Goal: Task Accomplishment & Management: Manage account settings

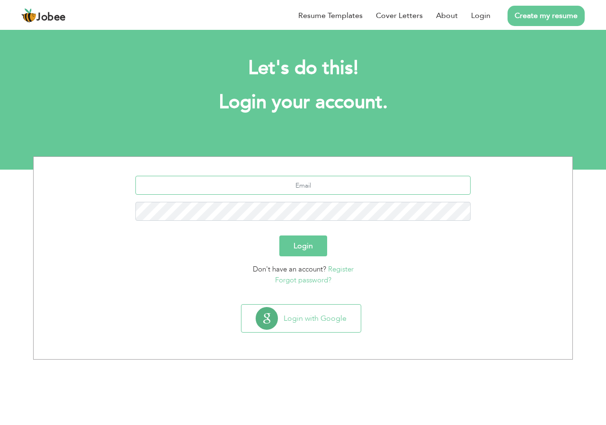
drag, startPoint x: 377, startPoint y: 192, endPoint x: 359, endPoint y: 191, distance: 17.6
click at [377, 192] on input "text" at bounding box center [303, 185] width 336 height 19
type input "[EMAIL_ADDRESS][DOMAIN_NAME]"
click at [280, 235] on button "Login" at bounding box center [304, 245] width 48 height 21
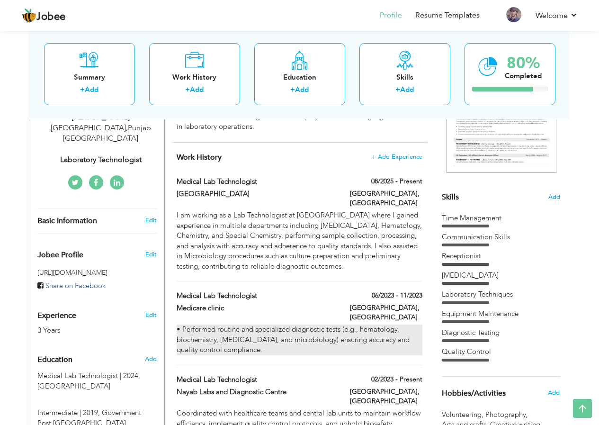
scroll to position [190, 0]
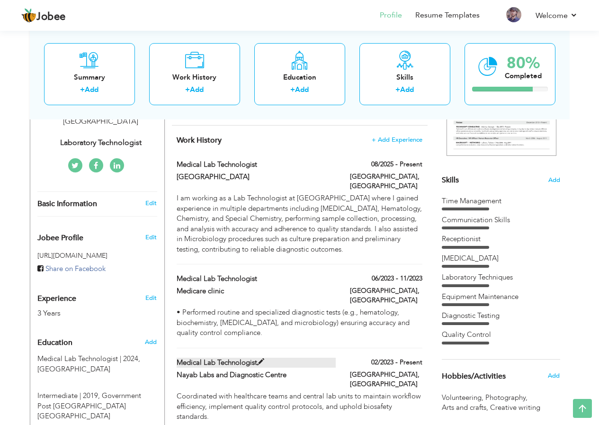
click at [217, 358] on label "Medical Lab Technologist" at bounding box center [256, 363] width 159 height 10
type input "Medical Lab Technologist"
type input "Nayab Labs and Diagnostic Centre"
type input "02/2023"
type input "Pakistan"
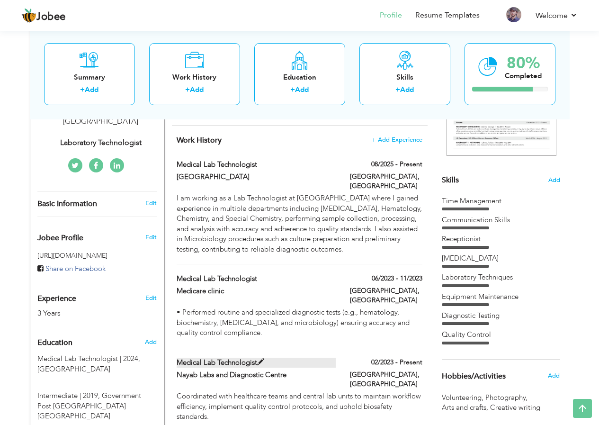
type input "Islamabad"
checkbox input "true"
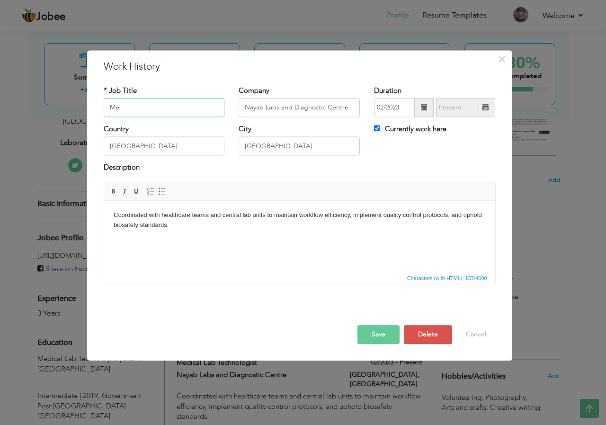
type input "M"
type input "Phlebotomist & Receptionist"
click at [383, 334] on button "Save" at bounding box center [379, 334] width 42 height 19
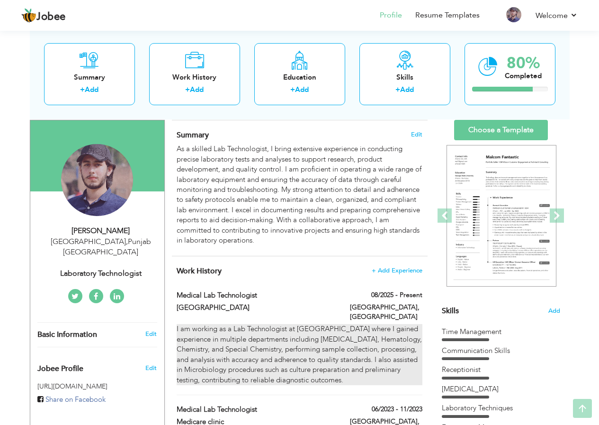
scroll to position [0, 0]
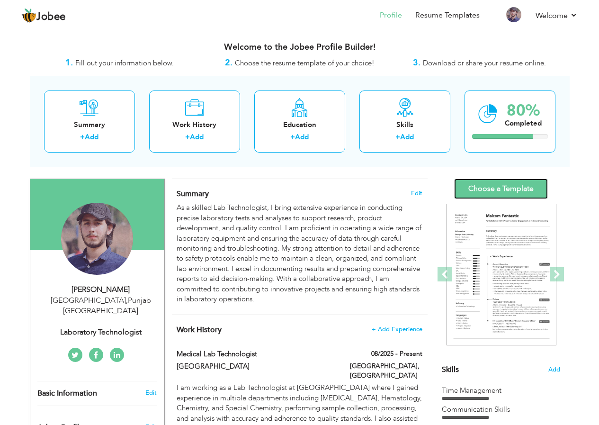
click at [496, 184] on link "Choose a Template" at bounding box center [501, 189] width 94 height 20
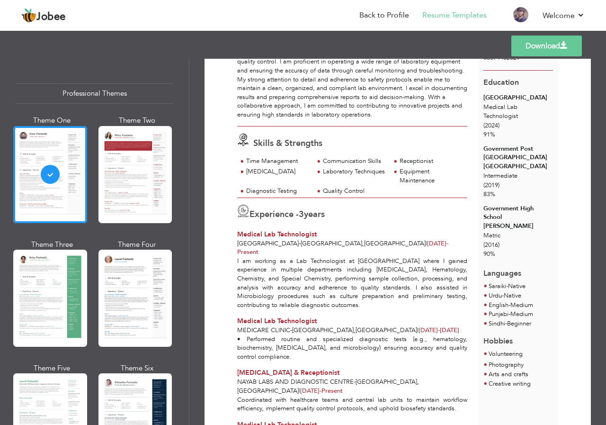
scroll to position [171, 0]
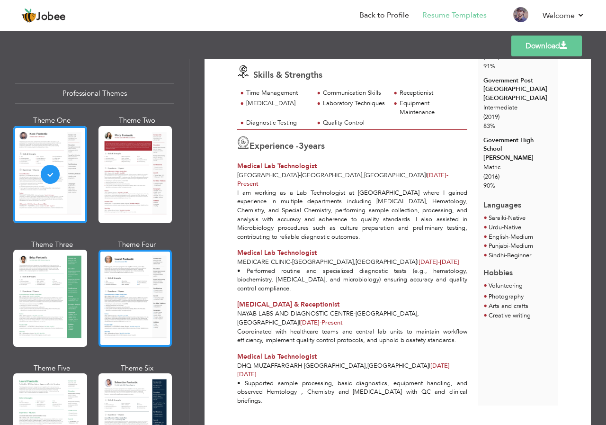
click at [140, 297] on div at bounding box center [136, 298] width 74 height 97
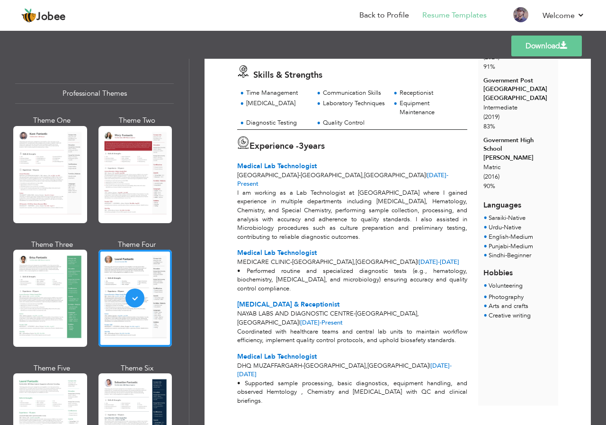
scroll to position [28, 0]
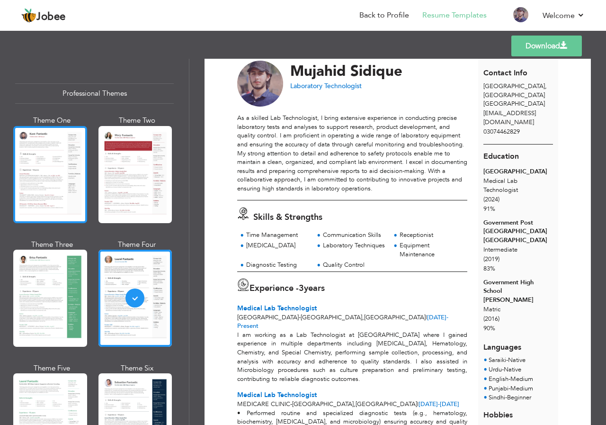
click at [56, 155] on div at bounding box center [50, 174] width 74 height 97
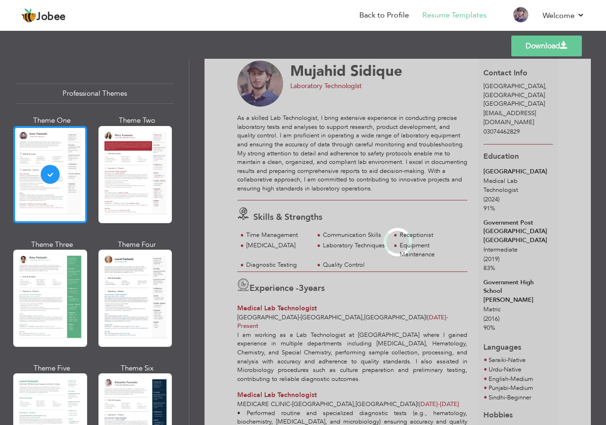
scroll to position [0, 0]
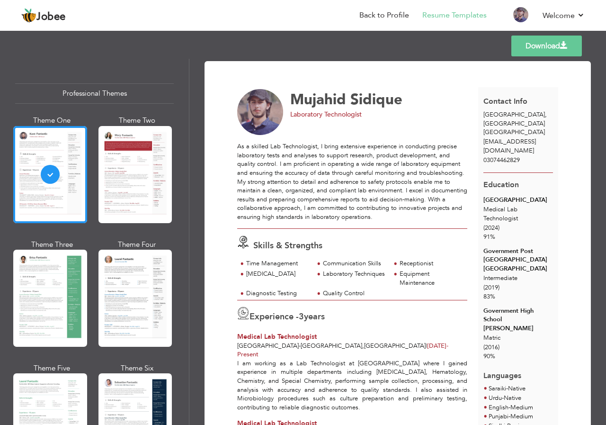
click at [548, 48] on link "Download" at bounding box center [547, 46] width 71 height 21
click at [294, 50] on div "Templates Download" at bounding box center [303, 46] width 606 height 30
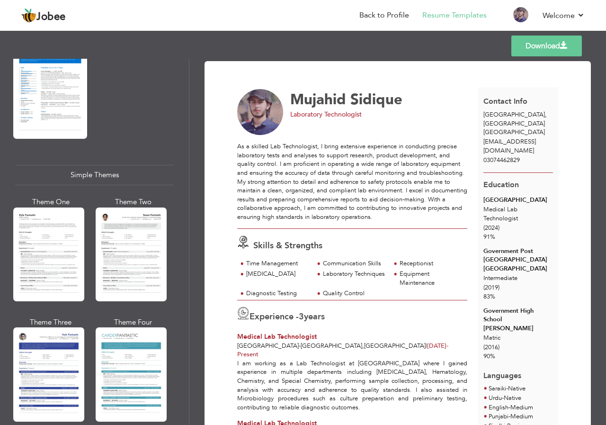
scroll to position [1565, 0]
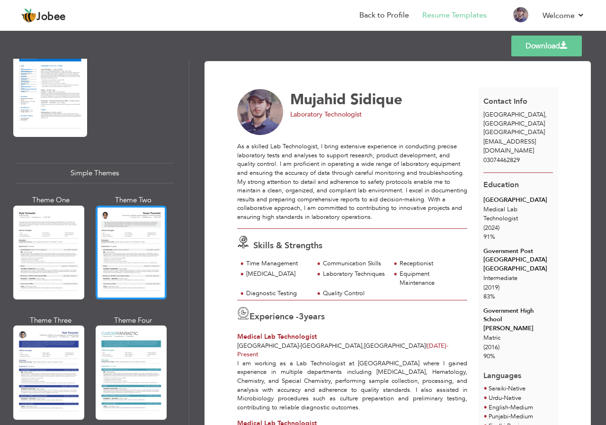
click at [160, 209] on div at bounding box center [131, 253] width 71 height 94
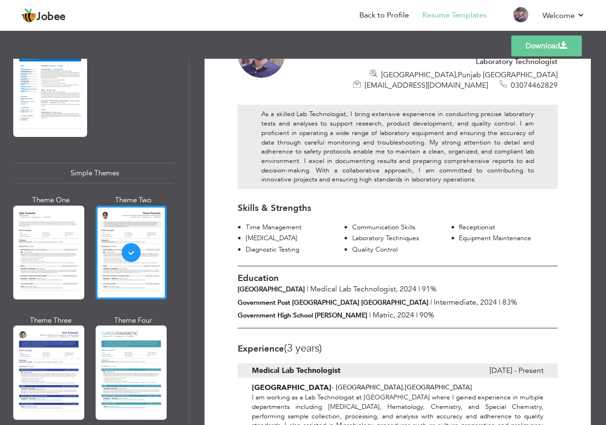
scroll to position [0, 0]
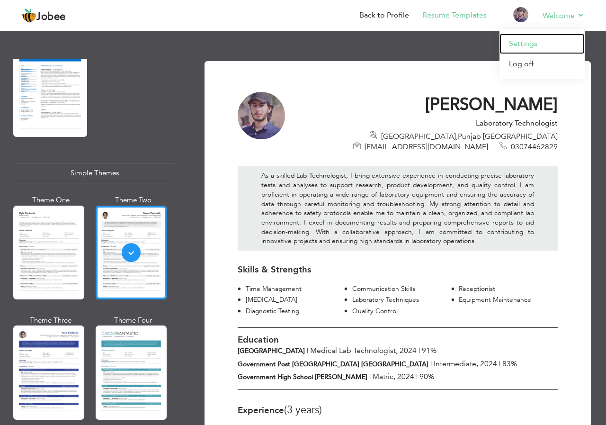
click at [533, 39] on link "Settings" at bounding box center [542, 44] width 85 height 20
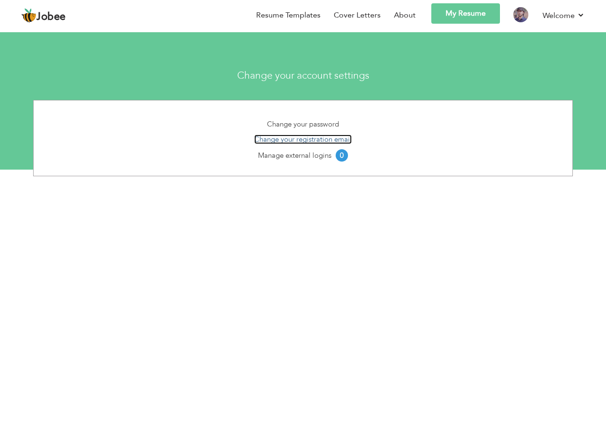
click at [304, 139] on link "Change your registration email" at bounding box center [303, 139] width 98 height 9
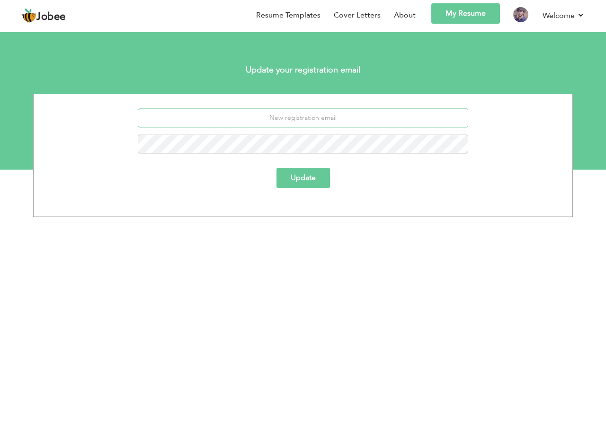
click at [315, 113] on input "email" at bounding box center [303, 117] width 331 height 19
type input "[EMAIL_ADDRESS][DOMAIN_NAME]"
click at [277, 168] on button "Update" at bounding box center [304, 178] width 54 height 20
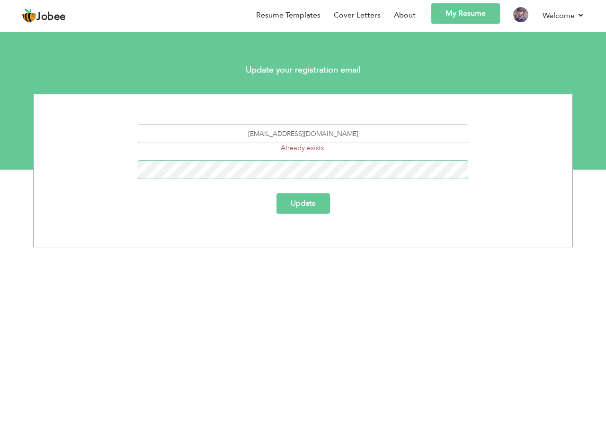
click at [277, 193] on button "Update" at bounding box center [304, 203] width 54 height 20
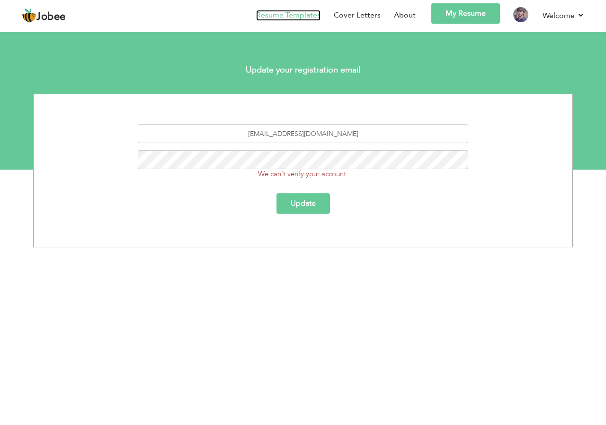
click at [295, 11] on link "Resume Templates" at bounding box center [288, 15] width 64 height 11
